Goal: Task Accomplishment & Management: Use online tool/utility

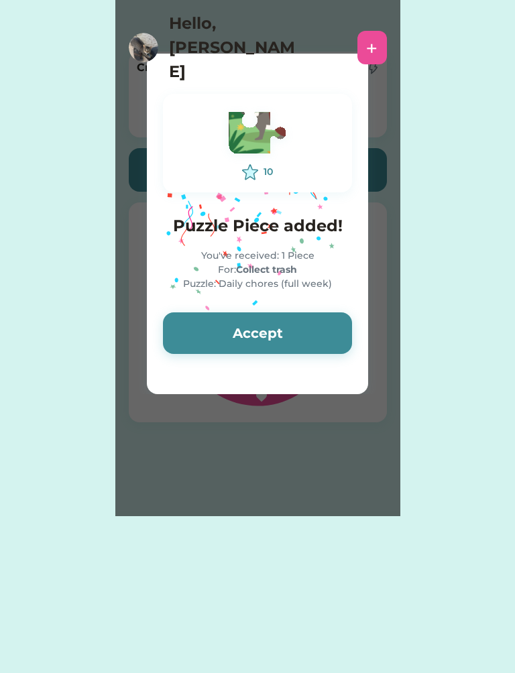
click at [321, 332] on button "Accept" at bounding box center [257, 333] width 189 height 42
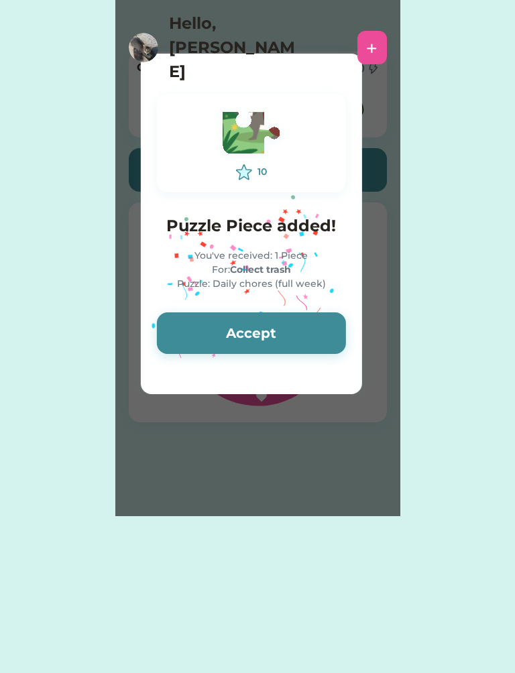
click at [328, 325] on button "Accept" at bounding box center [251, 333] width 189 height 42
click at [330, 324] on button "Accept" at bounding box center [251, 333] width 189 height 42
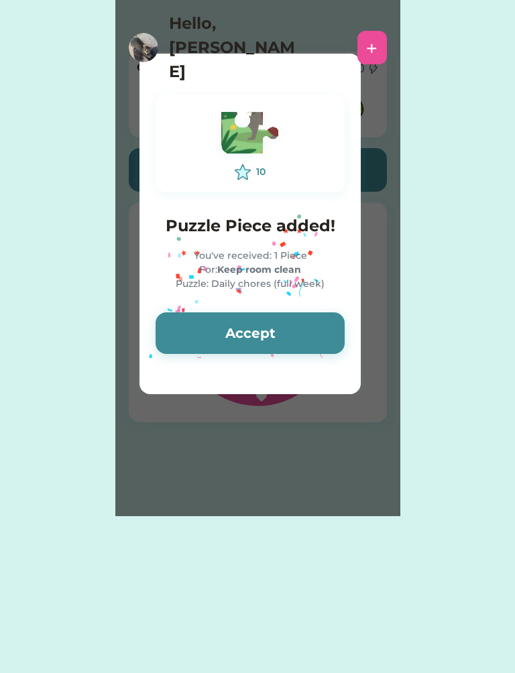
click at [328, 329] on button "Accept" at bounding box center [249, 333] width 189 height 42
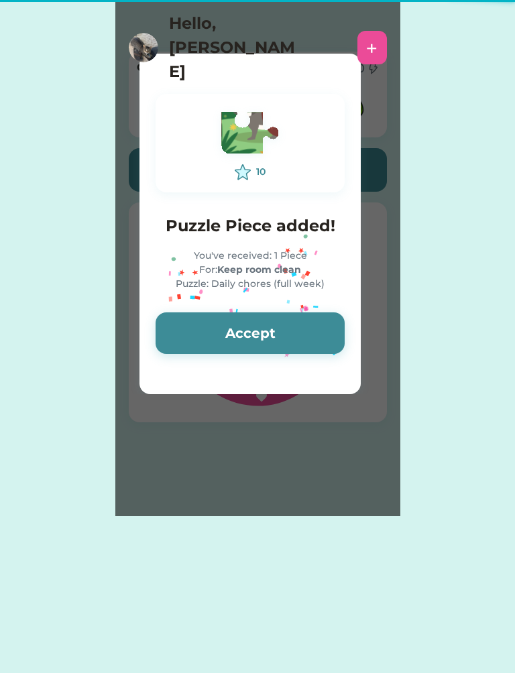
click at [330, 327] on button "Accept" at bounding box center [249, 333] width 189 height 42
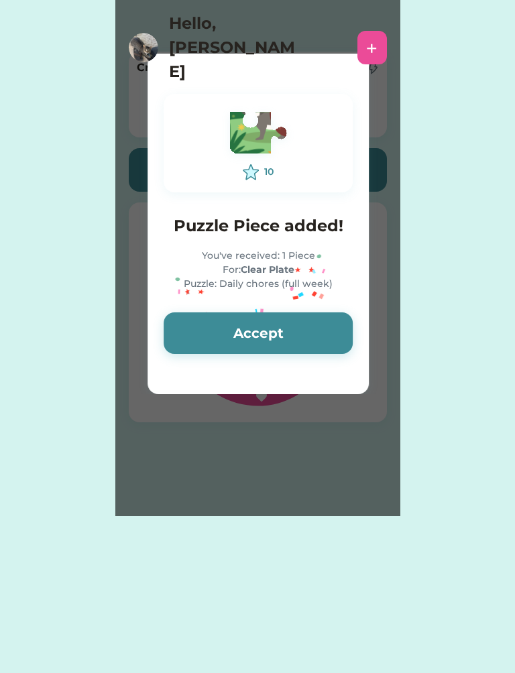
click at [327, 328] on button "Accept" at bounding box center [257, 333] width 189 height 42
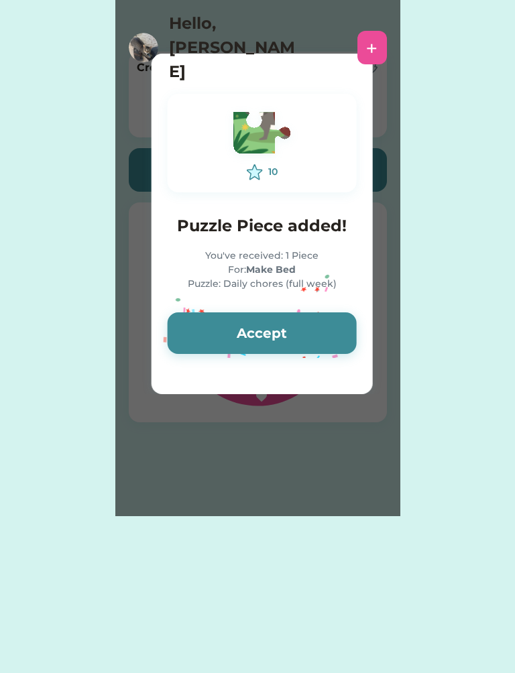
click at [326, 330] on button "Accept" at bounding box center [262, 333] width 189 height 42
click at [324, 329] on button "Accept" at bounding box center [262, 333] width 189 height 42
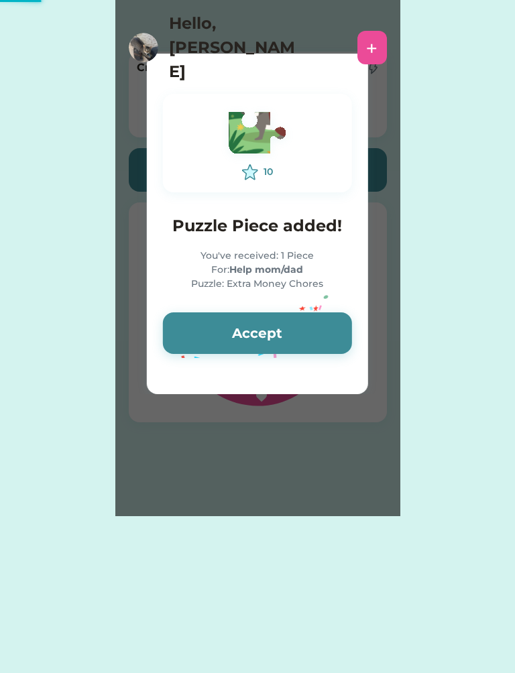
click at [325, 331] on button "Accept" at bounding box center [257, 333] width 189 height 42
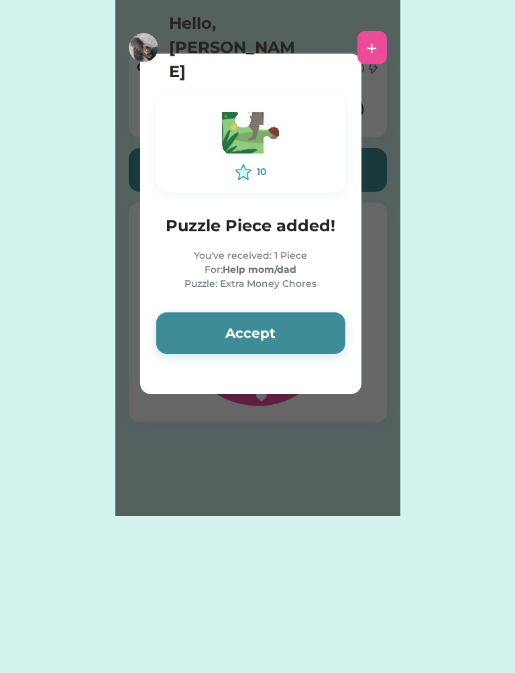
click at [325, 328] on button "Accept" at bounding box center [250, 333] width 189 height 42
click at [326, 330] on button "Accept" at bounding box center [250, 333] width 189 height 42
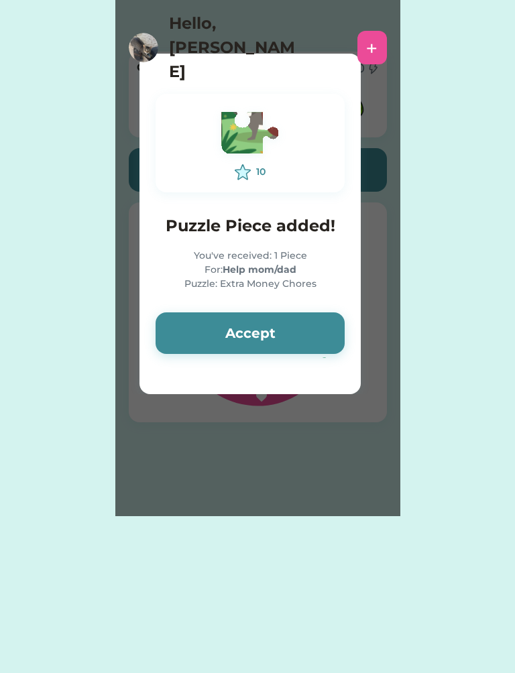
click at [328, 329] on button "Accept" at bounding box center [249, 333] width 189 height 42
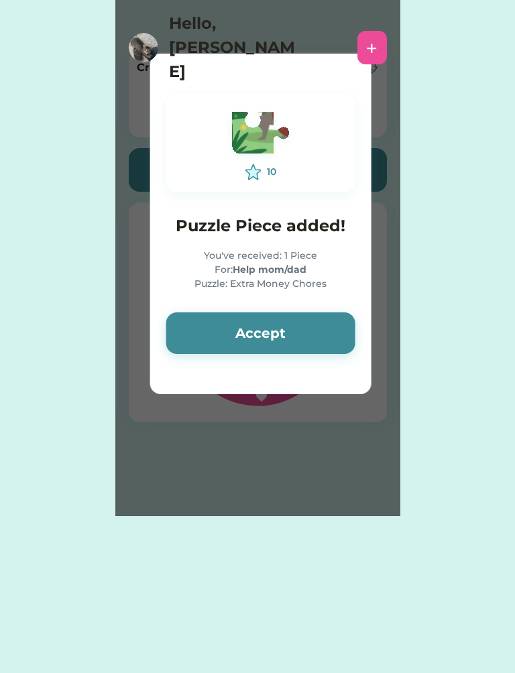
click at [332, 328] on button "Accept" at bounding box center [260, 333] width 189 height 42
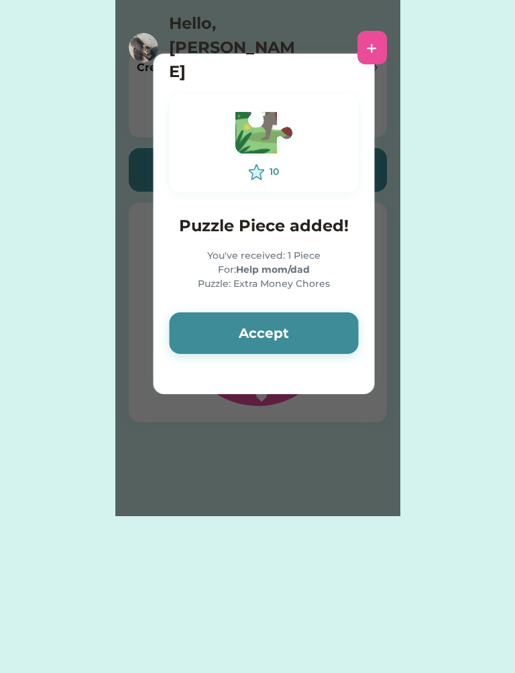
click at [331, 328] on button "Accept" at bounding box center [263, 333] width 189 height 42
click at [332, 330] on button "Accept" at bounding box center [263, 333] width 189 height 42
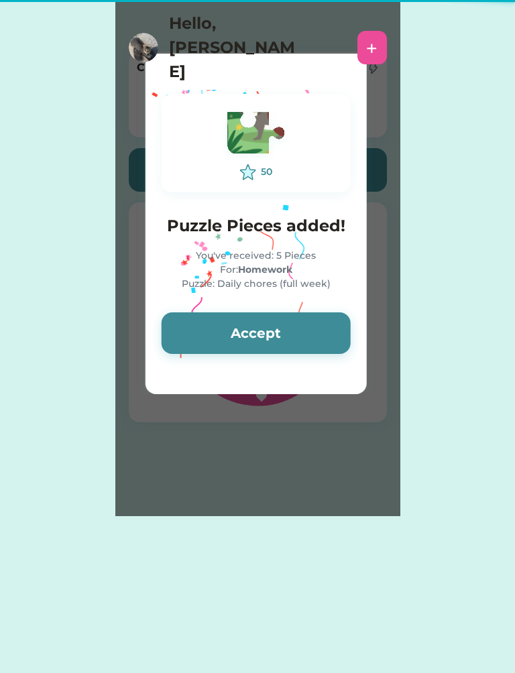
click at [332, 330] on button "Accept" at bounding box center [255, 333] width 189 height 42
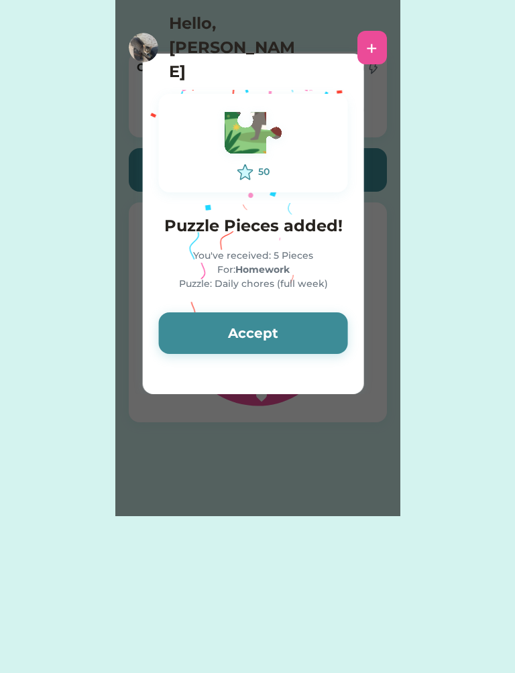
click at [333, 330] on button "Accept" at bounding box center [253, 333] width 189 height 42
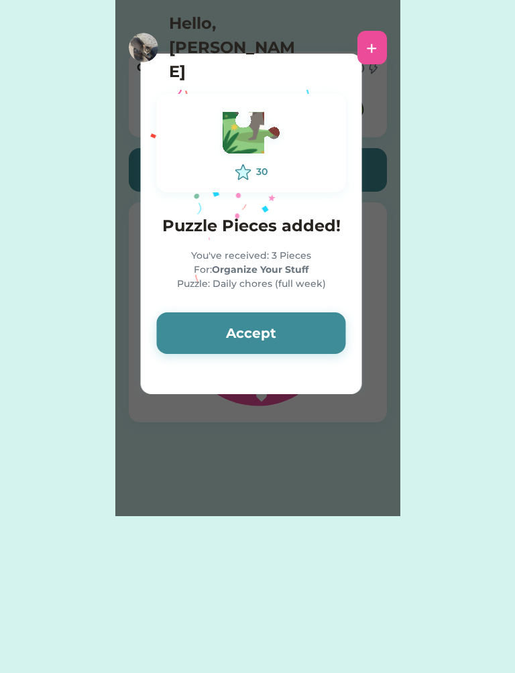
click at [334, 330] on button "Accept" at bounding box center [251, 333] width 189 height 42
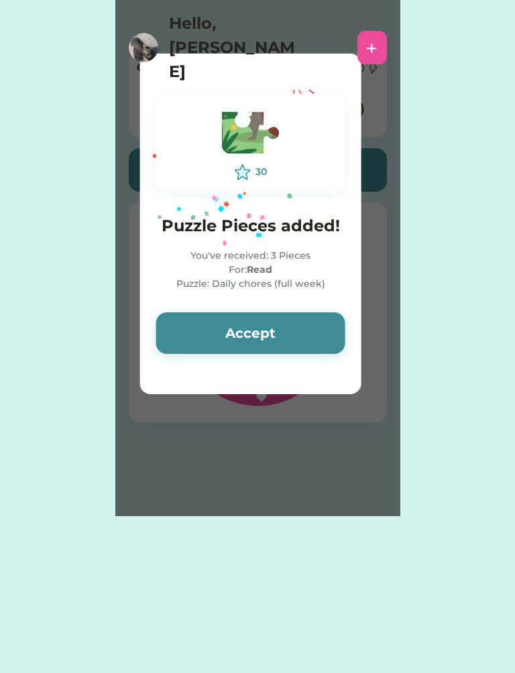
click at [332, 332] on button "Accept" at bounding box center [250, 333] width 189 height 42
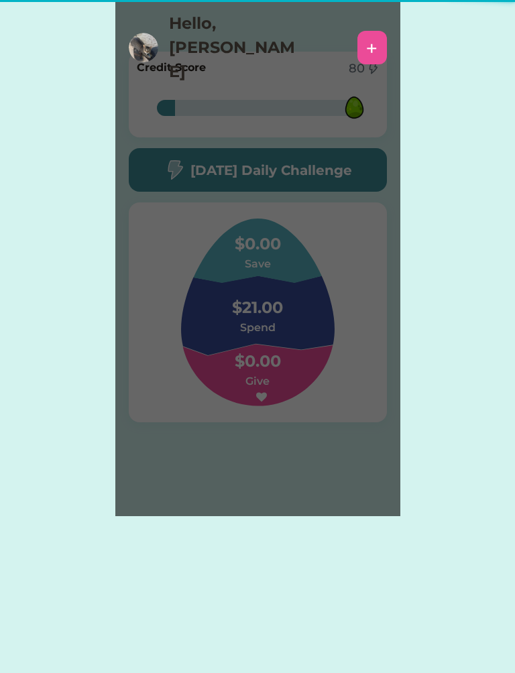
click at [334, 332] on div "Please wait 30 Puzzle Pieces added! You've received: 3 Pieces For: Read Puzzle:…" at bounding box center [257, 258] width 285 height 516
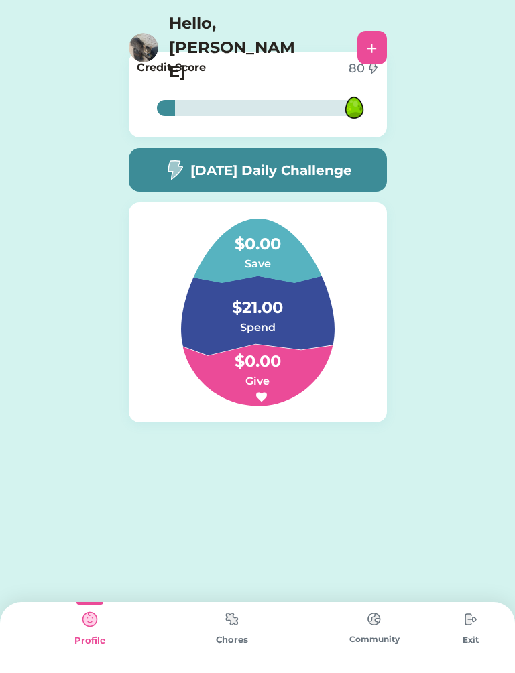
click at [335, 330] on img at bounding box center [258, 312] width 218 height 188
click at [240, 628] on img at bounding box center [231, 619] width 27 height 26
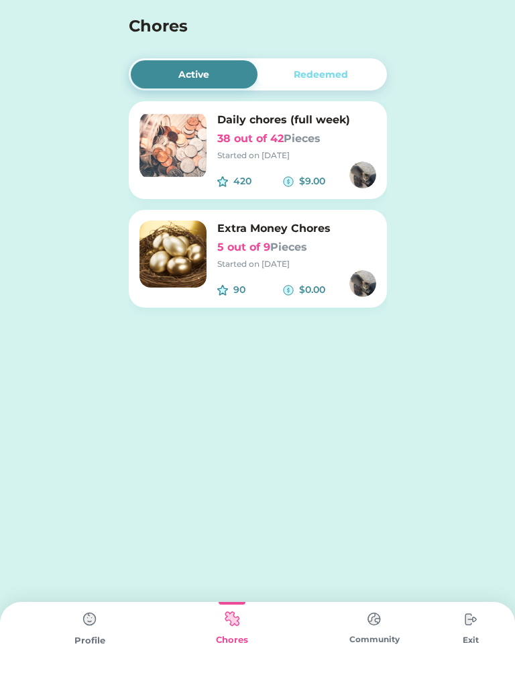
click at [169, 148] on img at bounding box center [172, 145] width 67 height 67
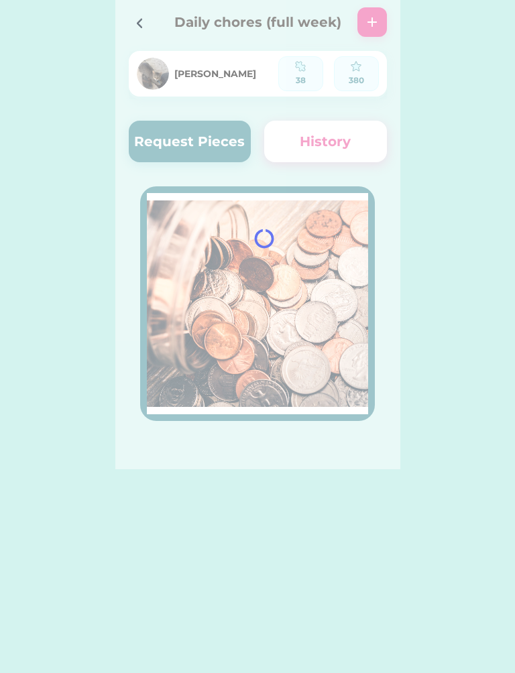
click at [173, 136] on div at bounding box center [257, 234] width 285 height 469
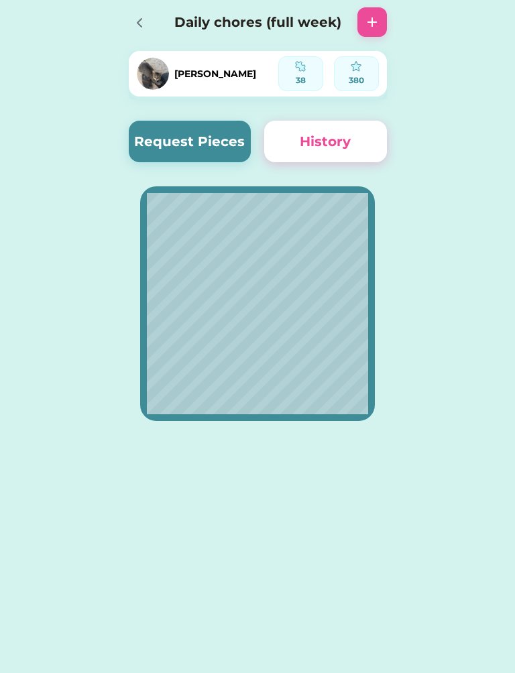
click at [131, 38] on div "Daily chores (full week)" at bounding box center [257, 22] width 285 height 43
click at [141, 23] on icon at bounding box center [139, 23] width 16 height 16
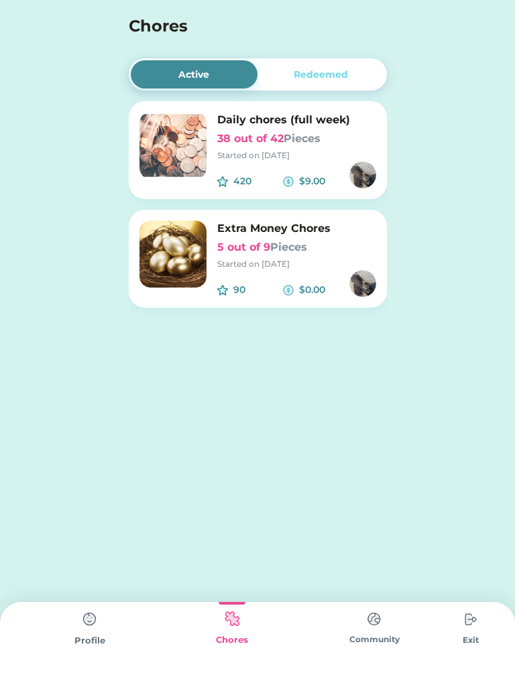
click at [309, 60] on div "Redeemed" at bounding box center [320, 74] width 127 height 28
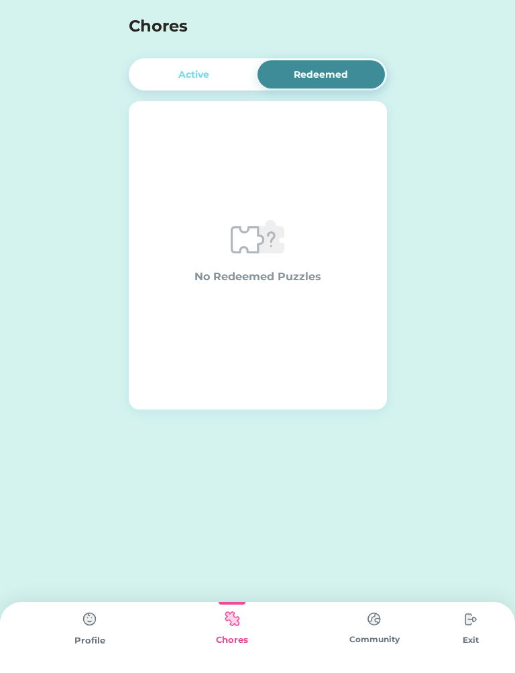
click at [91, 617] on img at bounding box center [89, 619] width 27 height 27
